Goal: Task Accomplishment & Management: Manage account settings

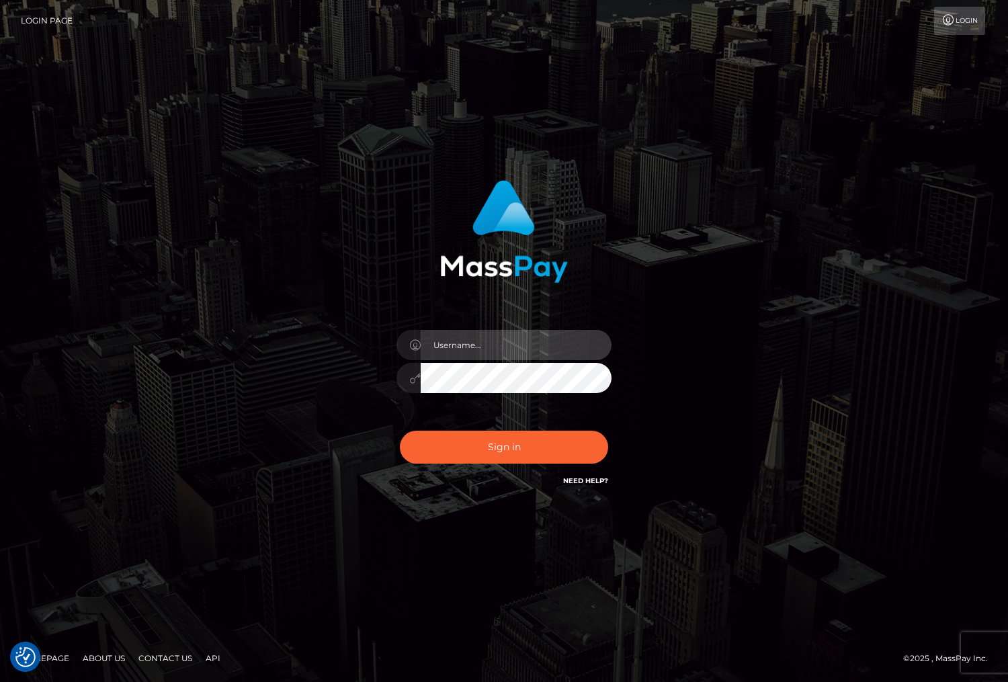
drag, startPoint x: 493, startPoint y: 347, endPoint x: 483, endPoint y: 337, distance: 13.3
click at [493, 346] on input "text" at bounding box center [516, 345] width 191 height 30
type input "christianc.xcite"
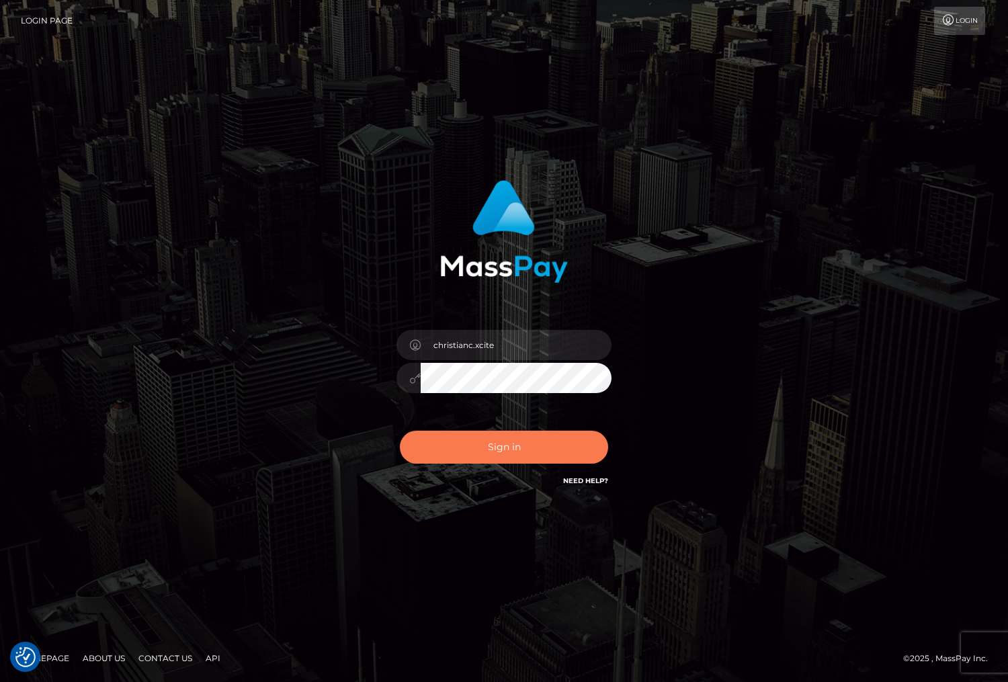
click at [532, 449] on button "Sign in" at bounding box center [504, 447] width 208 height 33
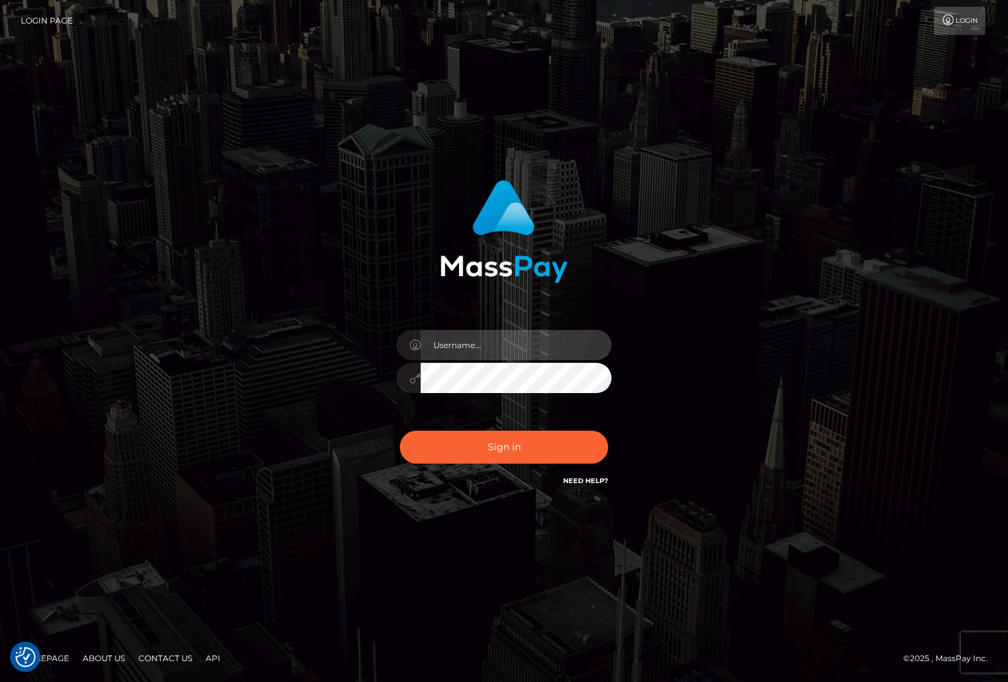
click at [450, 341] on input "text" at bounding box center [516, 345] width 191 height 30
type input "christianc.xcite"
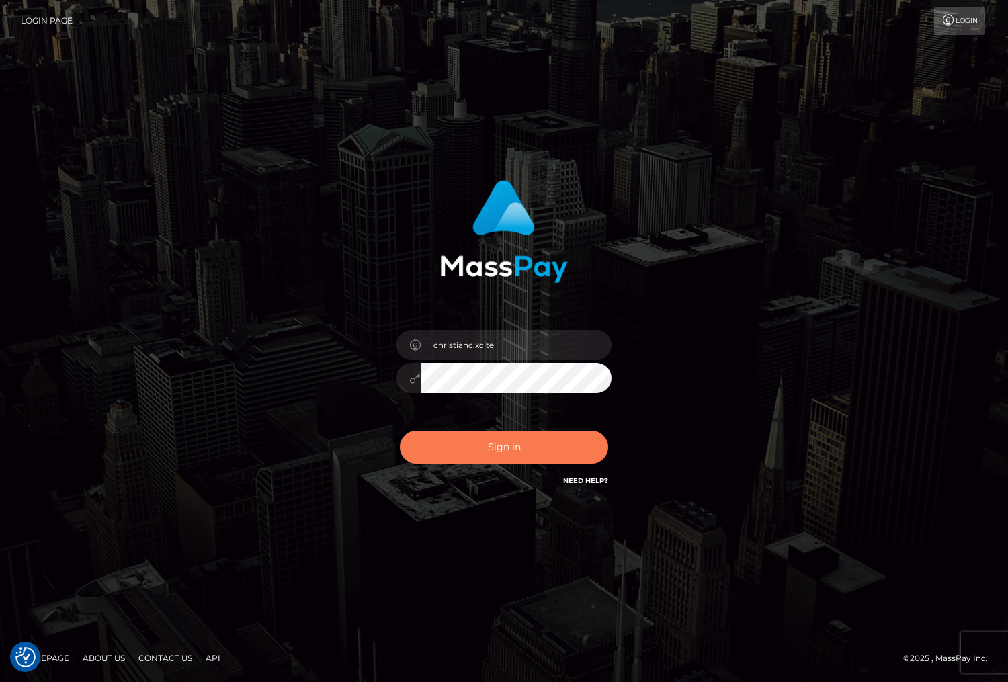
click at [536, 448] on button "Sign in" at bounding box center [504, 447] width 208 height 33
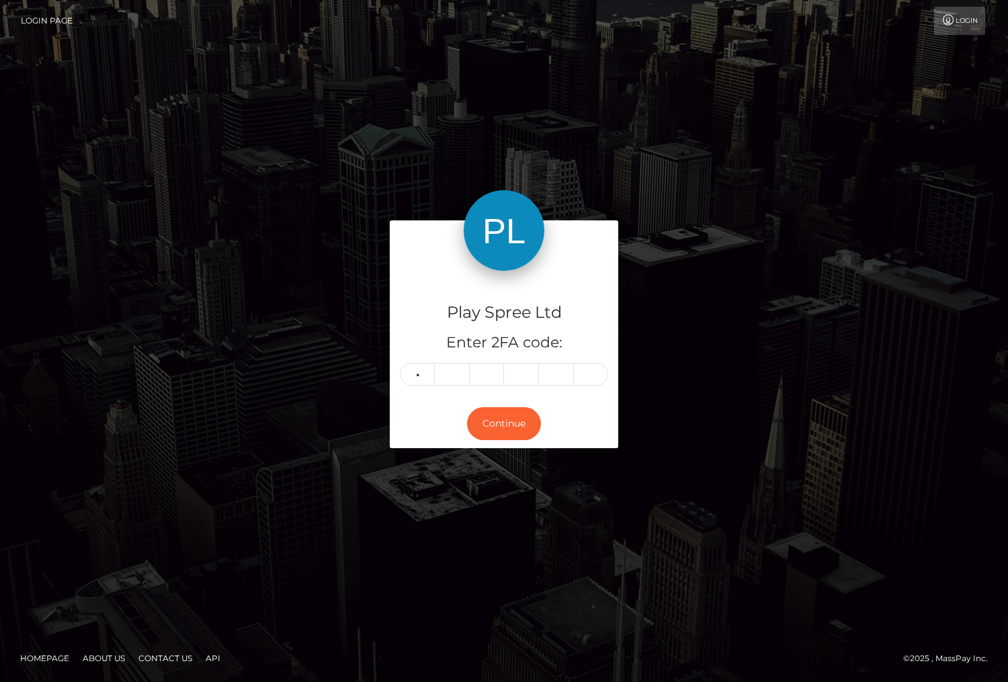
type input "0"
type input "8"
type input "6"
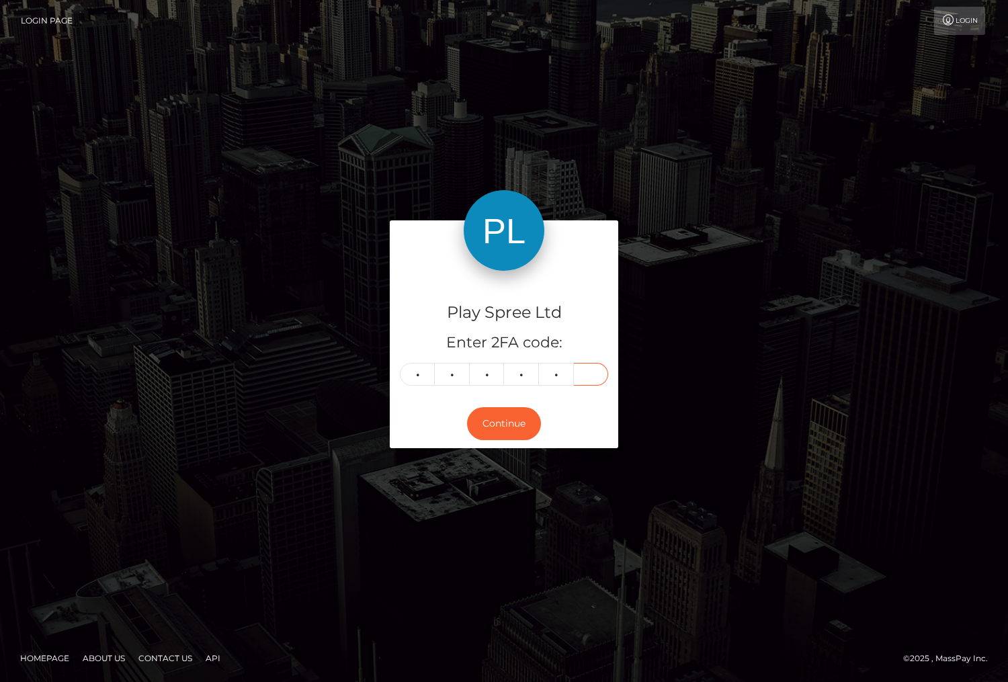
type input "2"
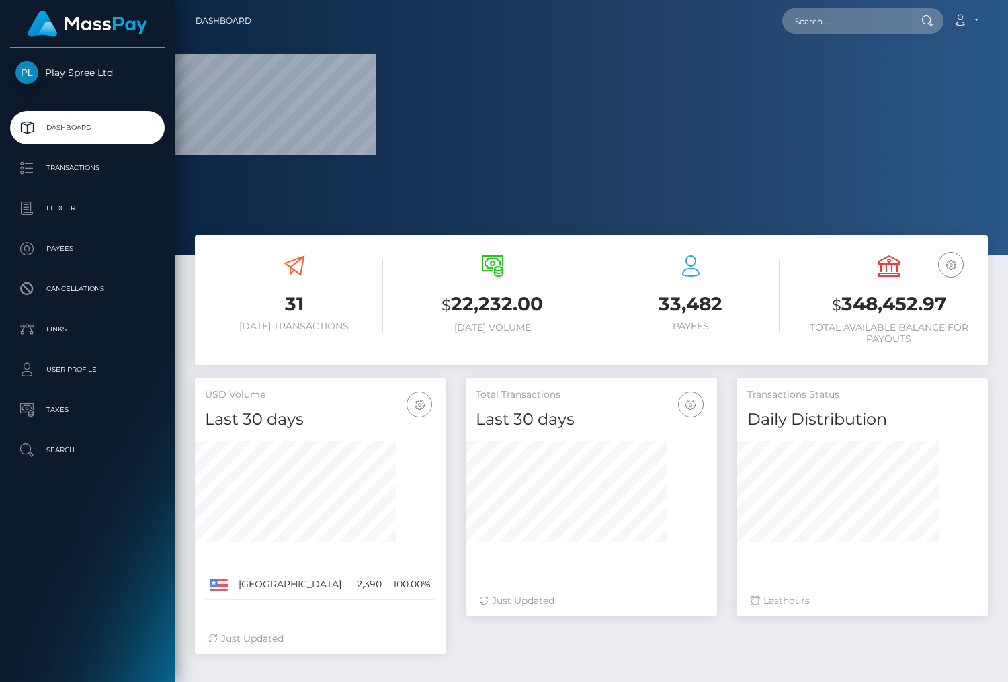
click at [874, 306] on h3 "$ 348,452.97" at bounding box center [889, 305] width 178 height 28
copy h3 "348,452.97"
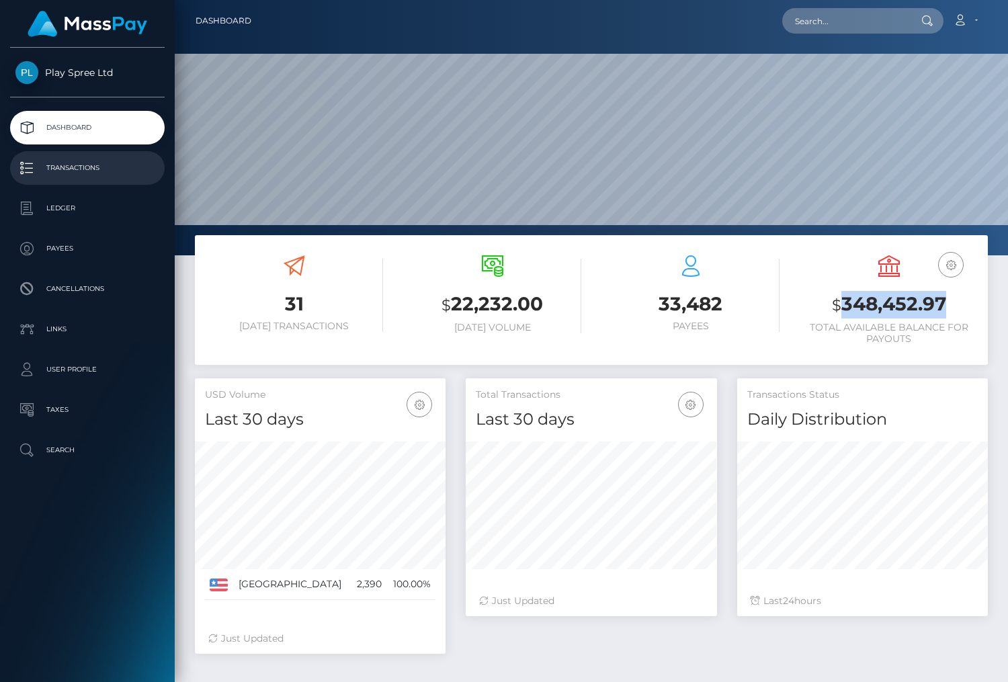
scroll to position [238, 250]
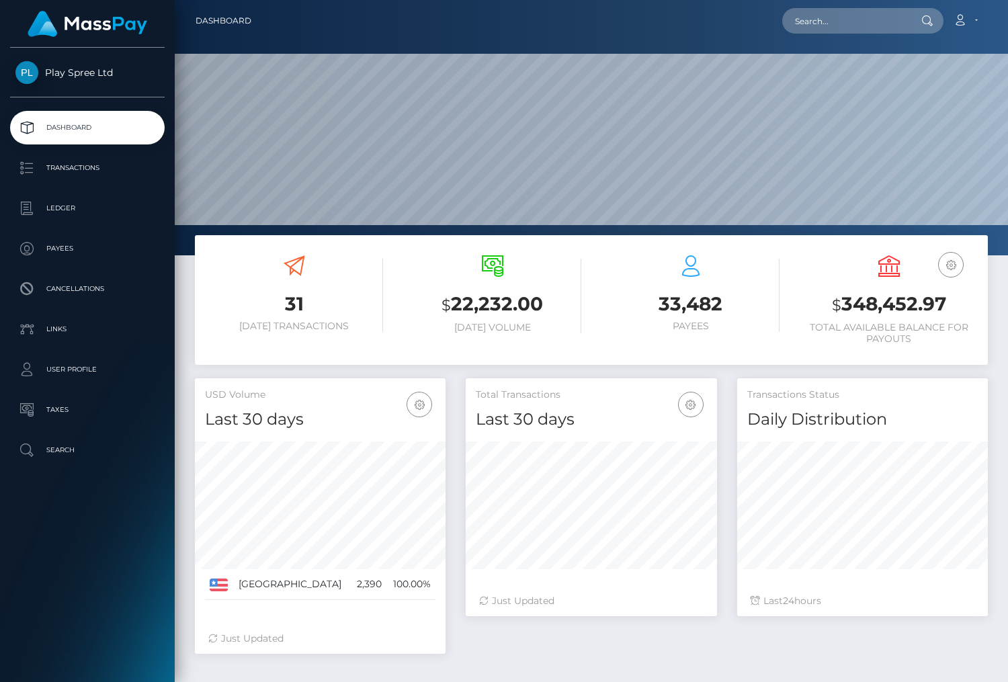
drag, startPoint x: 906, startPoint y: 603, endPoint x: 882, endPoint y: 606, distance: 23.7
click at [906, 603] on div "Last 24 hours" at bounding box center [863, 601] width 224 height 14
